Goal: Transaction & Acquisition: Purchase product/service

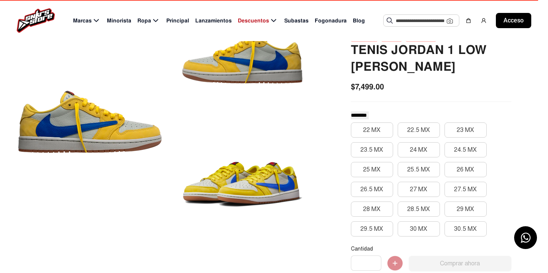
scroll to position [84, 0]
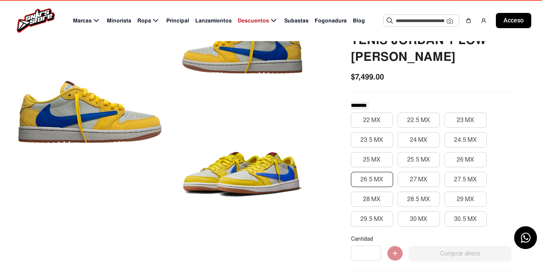
click at [383, 185] on button "26.5 MX" at bounding box center [372, 179] width 42 height 15
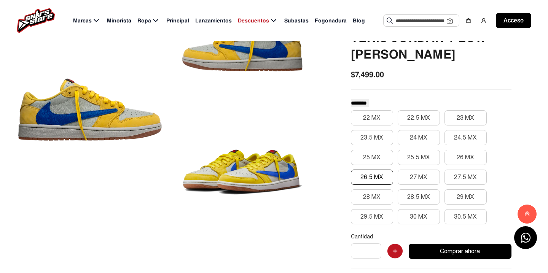
scroll to position [0, 0]
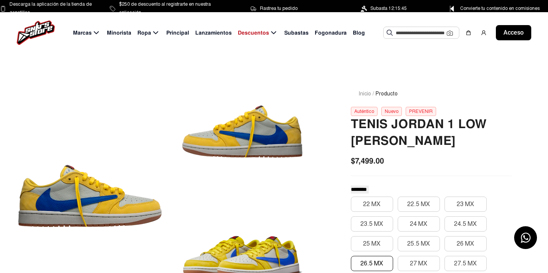
click at [180, 34] on font "Principal" at bounding box center [177, 32] width 23 height 7
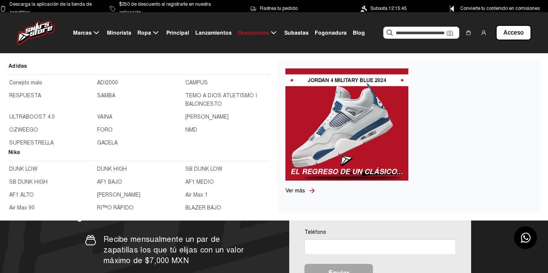
click at [292, 191] on font "Ver más" at bounding box center [296, 191] width 20 height 6
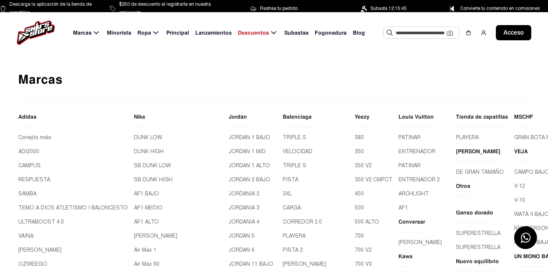
click at [398, 33] on input "text" at bounding box center [421, 32] width 51 height 11
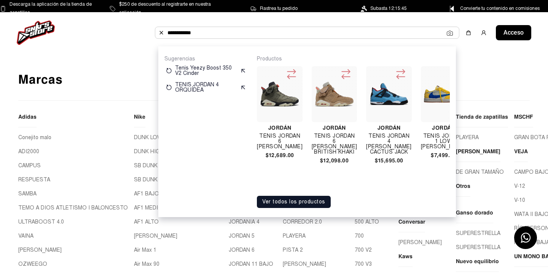
type input "**********"
click at [313, 199] on font "Ver todos los productos" at bounding box center [293, 202] width 63 height 6
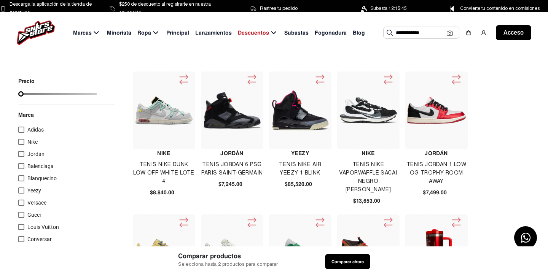
click at [427, 34] on input "**********" at bounding box center [421, 32] width 51 height 11
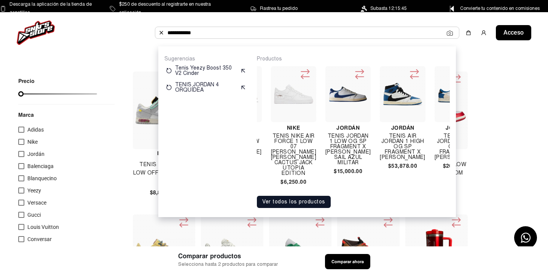
scroll to position [0, 1312]
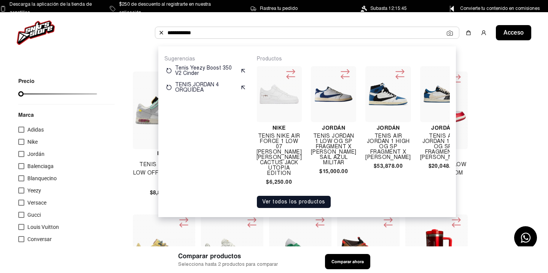
click at [324, 137] on font "TENIS JORDAN 1 LOW OG SP FRAGMENT X TRAVIS SCOTT SAIL AZUL MILITAR" at bounding box center [333, 149] width 45 height 33
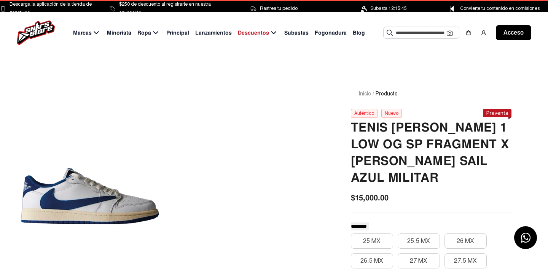
scroll to position [72, 0]
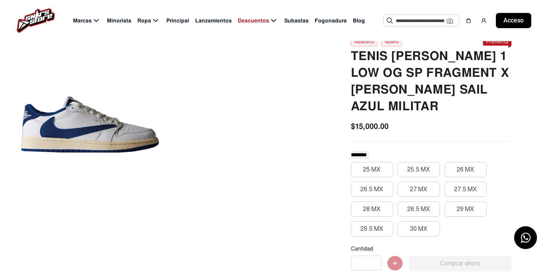
click at [120, 137] on div at bounding box center [90, 124] width 144 height 249
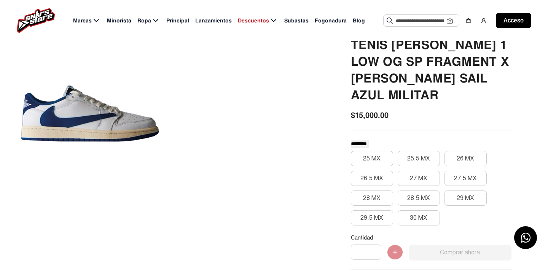
scroll to position [83, 0]
click at [116, 120] on div at bounding box center [90, 113] width 144 height 249
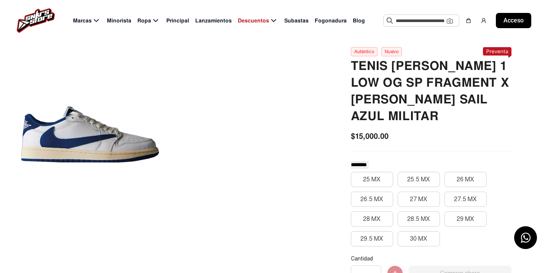
scroll to position [61, 0]
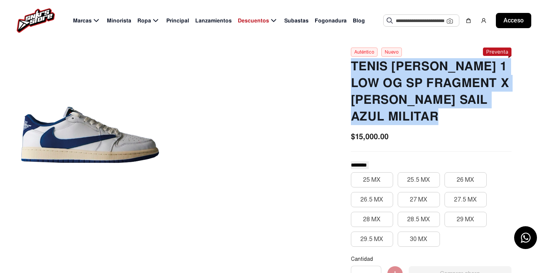
drag, startPoint x: 409, startPoint y: 128, endPoint x: 343, endPoint y: 70, distance: 86.9
click at [343, 70] on div "Inicio / Producto Auténtico Nuevo TENIS JORDAN 1 LOW OG SP FRAGMENT X TRAVIS SC…" at bounding box center [431, 233] width 197 height 446
